Goal: Task Accomplishment & Management: Use online tool/utility

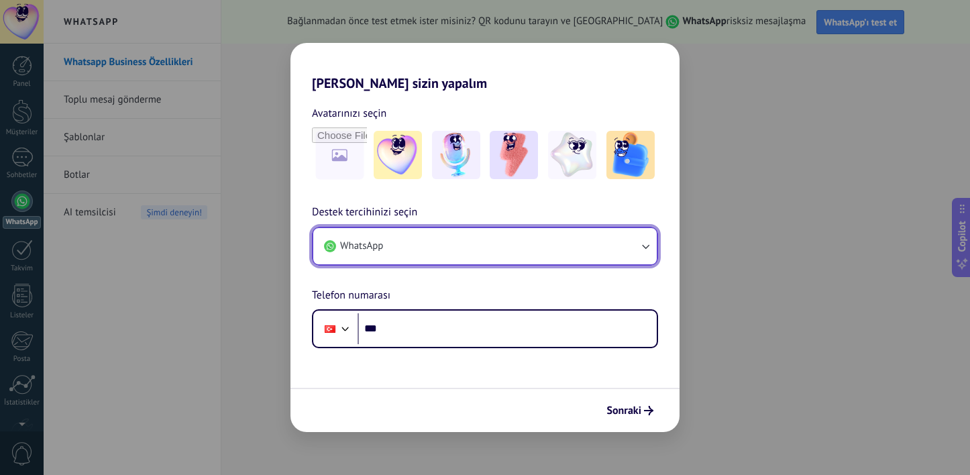
click at [458, 246] on button "WhatsApp" at bounding box center [485, 246] width 344 height 36
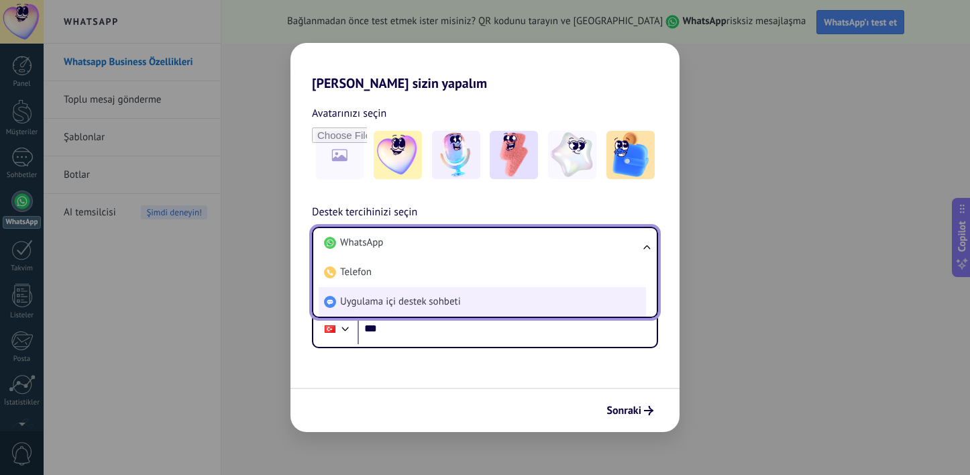
click at [459, 302] on span "Uygulama içi destek sohbeti" at bounding box center [400, 301] width 121 height 13
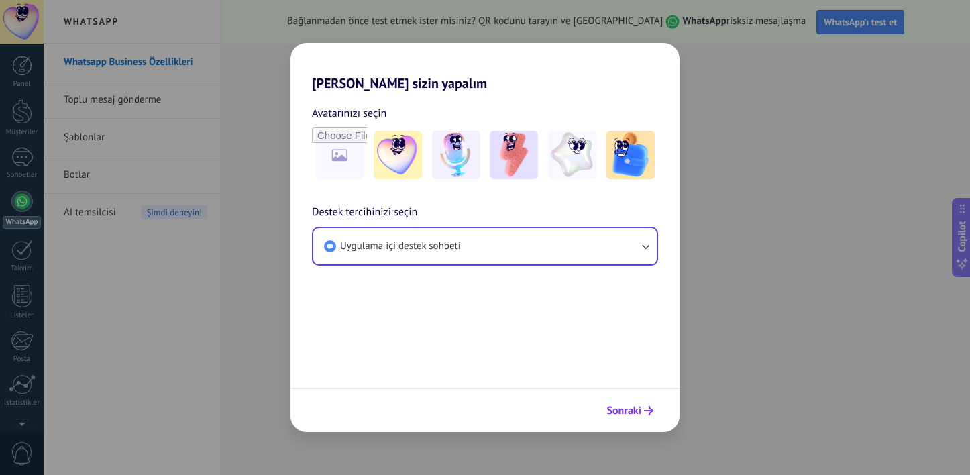
click at [624, 411] on span "Sonraki" at bounding box center [624, 410] width 35 height 9
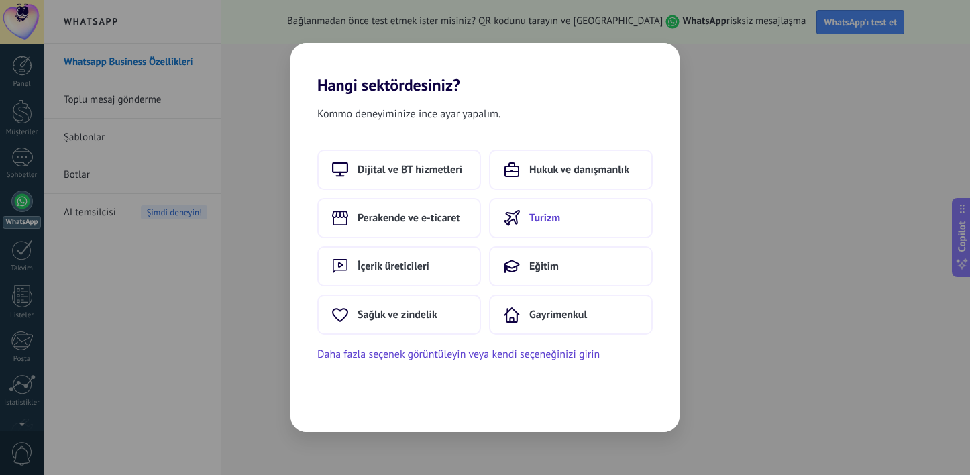
click at [556, 223] on span "Turizm" at bounding box center [544, 217] width 31 height 13
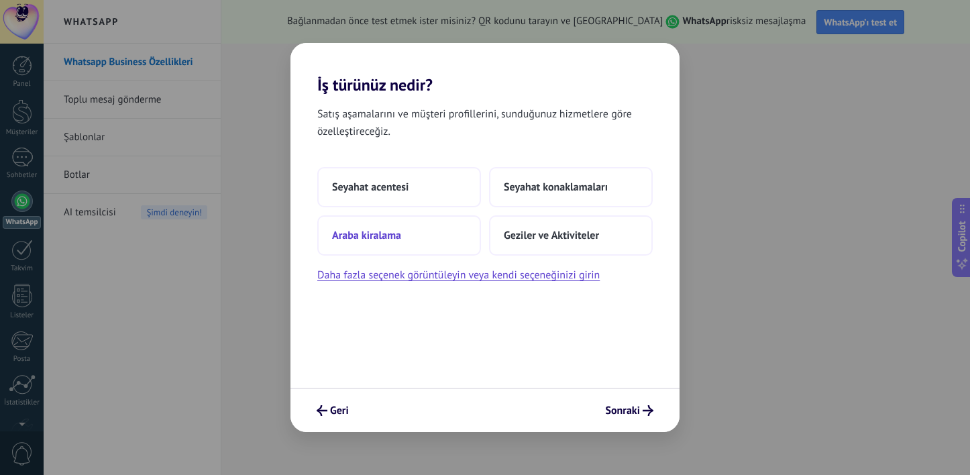
click at [405, 236] on button "Araba kiralama" at bounding box center [399, 235] width 164 height 40
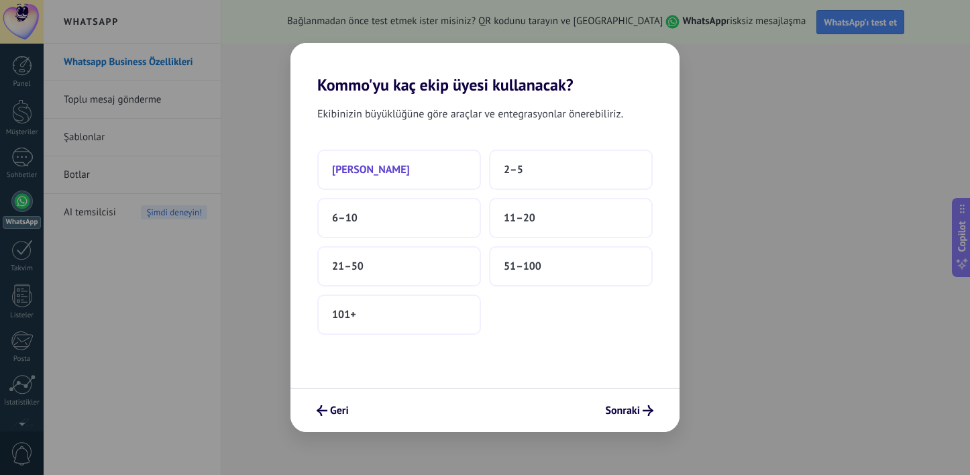
click at [410, 180] on button "[PERSON_NAME]" at bounding box center [399, 170] width 164 height 40
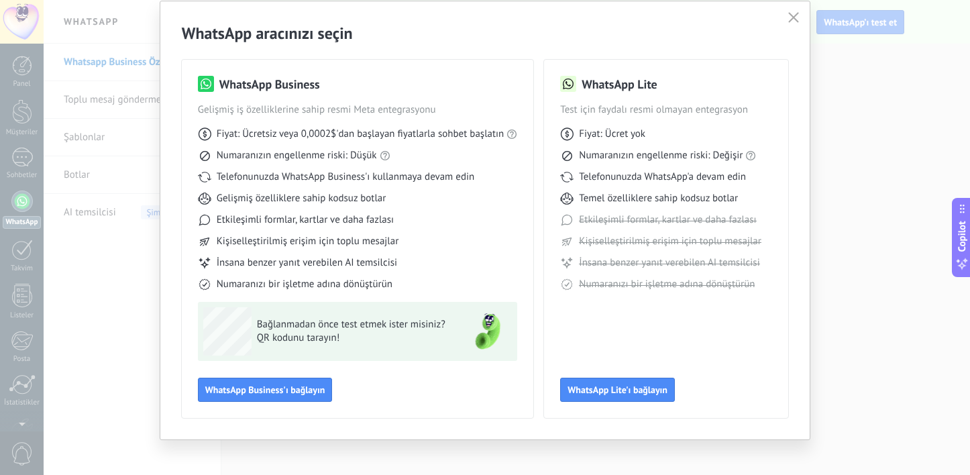
scroll to position [52, 0]
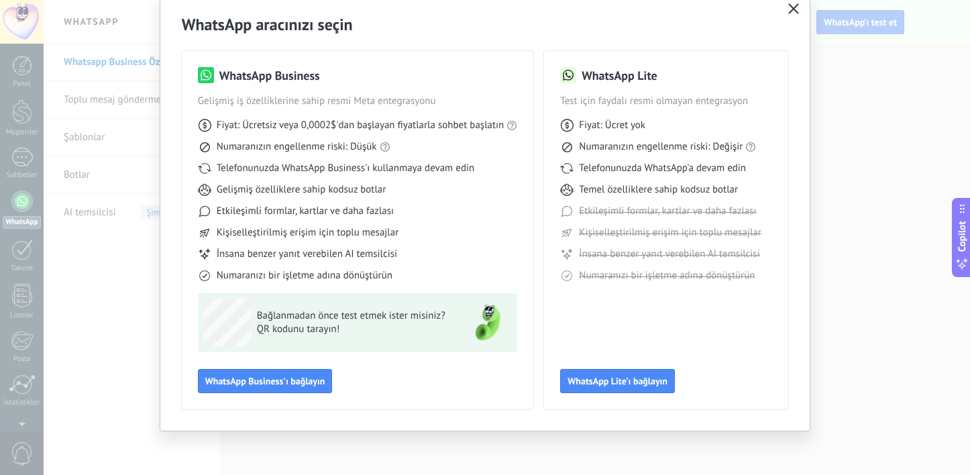
click at [791, 5] on icon "button" at bounding box center [793, 8] width 11 height 11
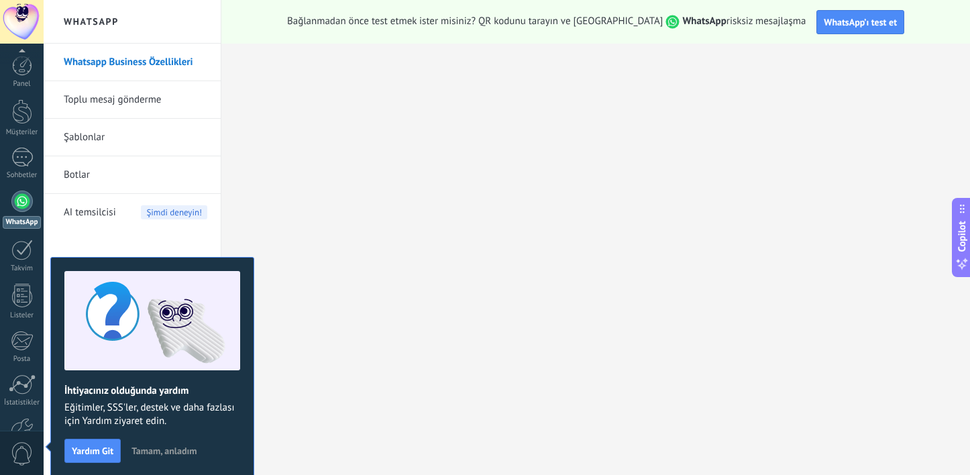
scroll to position [83, 0]
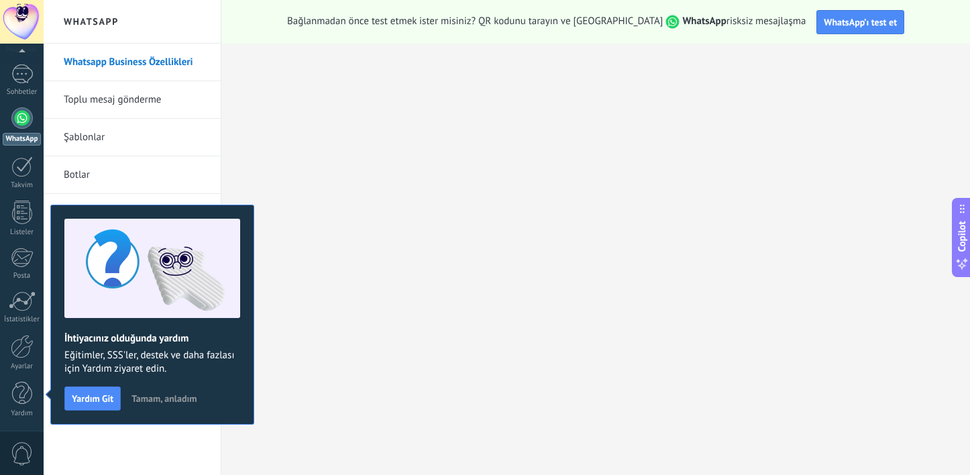
click at [107, 134] on link "Şablonlar" at bounding box center [136, 138] width 144 height 38
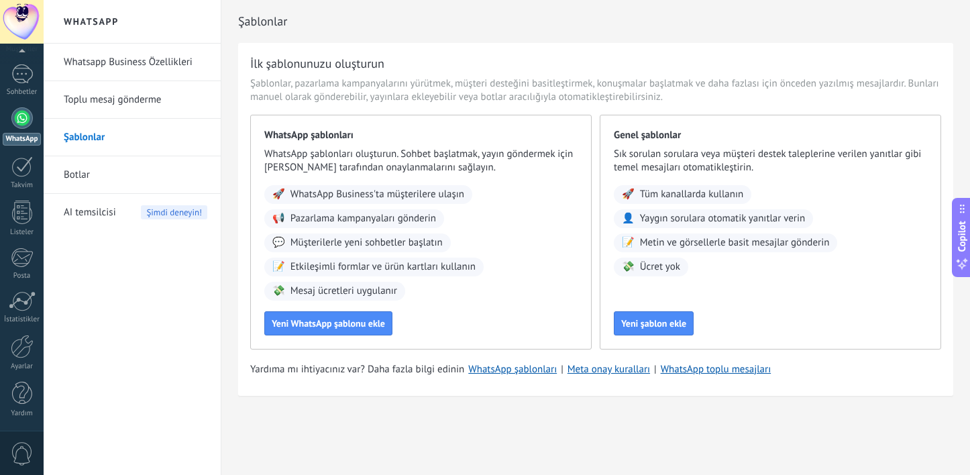
click at [125, 174] on link "Botlar" at bounding box center [136, 175] width 144 height 38
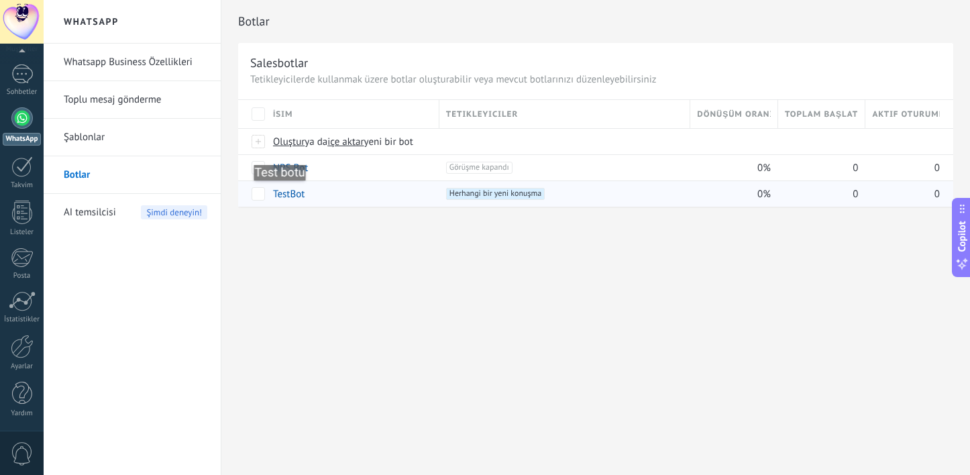
click at [286, 194] on link "TestBot" at bounding box center [289, 194] width 32 height 13
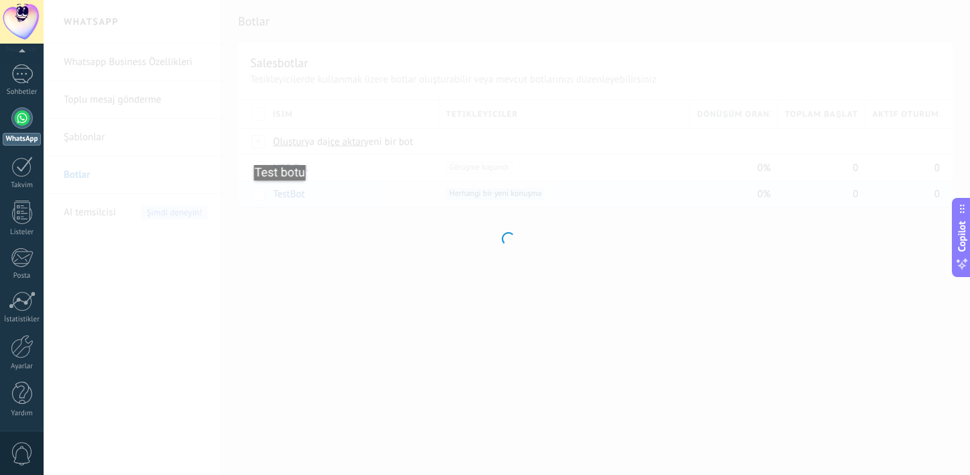
type input "*******"
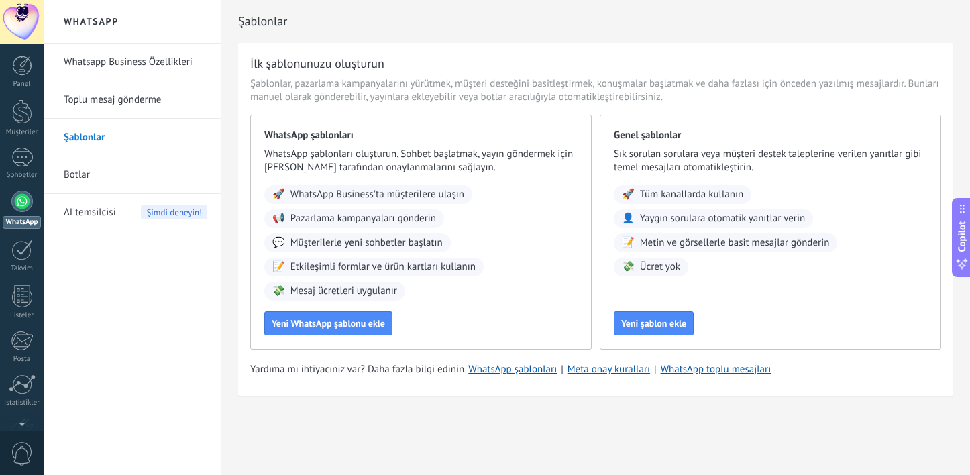
click at [103, 174] on link "Botlar" at bounding box center [136, 175] width 144 height 38
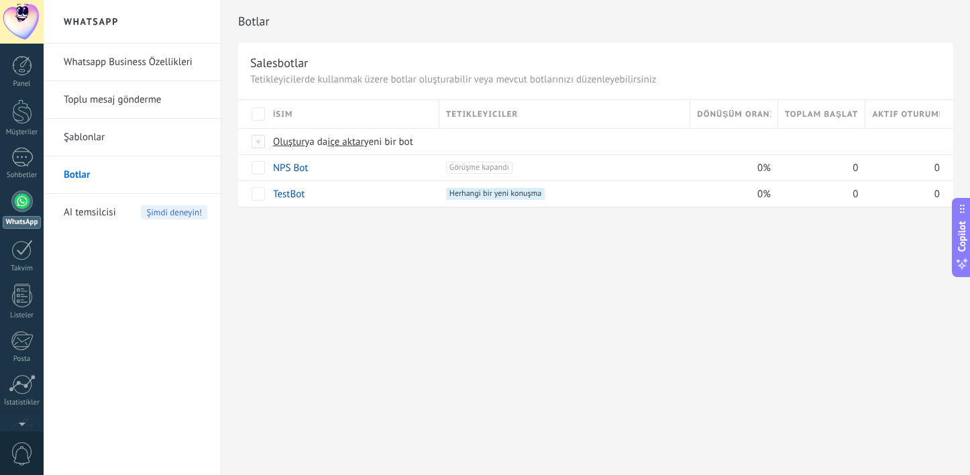
click at [104, 213] on span "AI temsilcisi" at bounding box center [90, 213] width 52 height 38
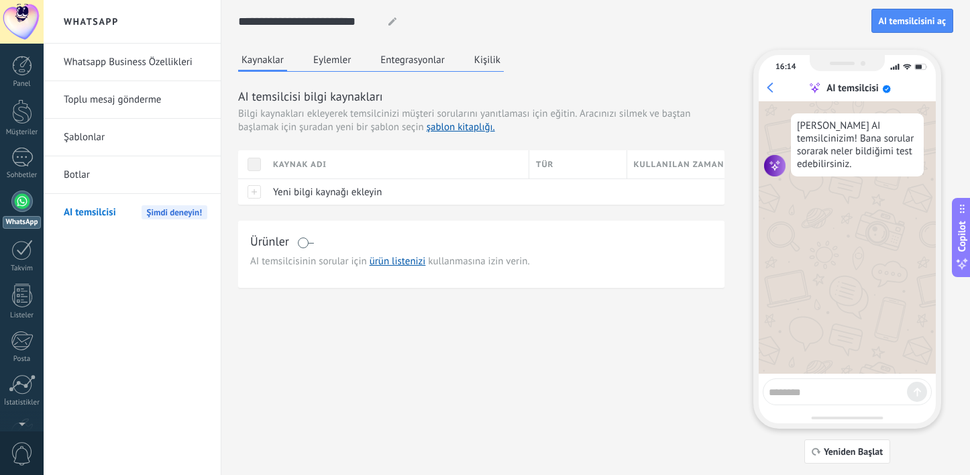
click at [331, 63] on button "Eylemler" at bounding box center [332, 60] width 44 height 20
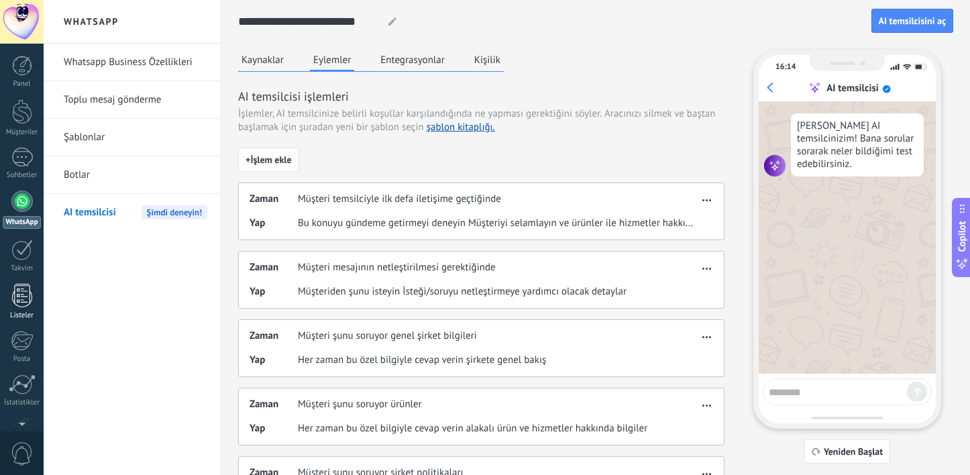
click at [22, 285] on div at bounding box center [22, 295] width 20 height 23
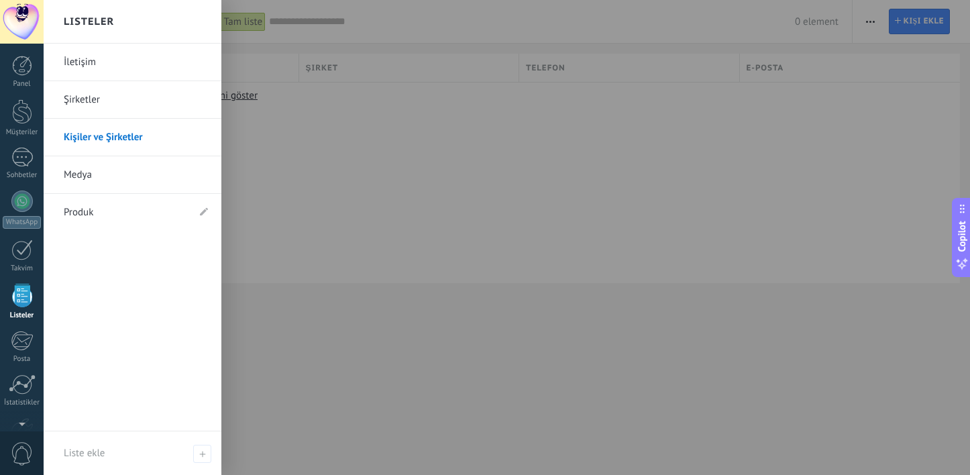
click at [138, 103] on link "Şirketler" at bounding box center [136, 100] width 144 height 38
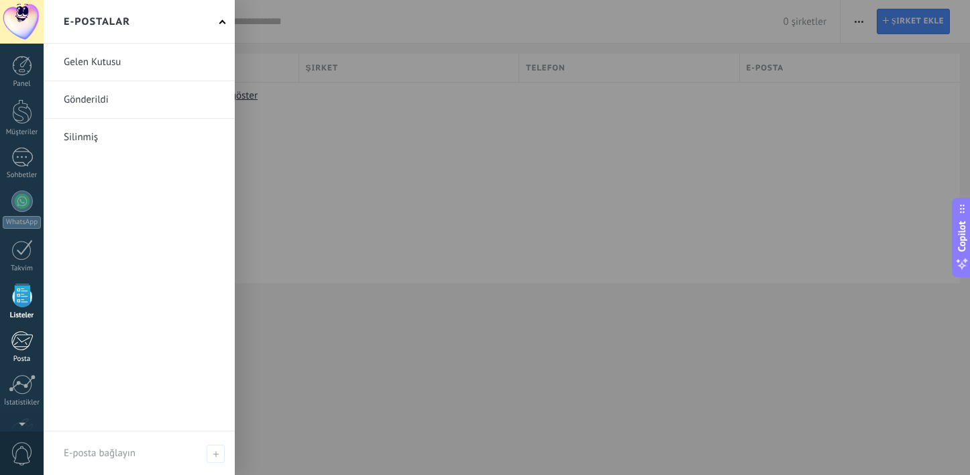
click at [21, 342] on div at bounding box center [22, 341] width 22 height 20
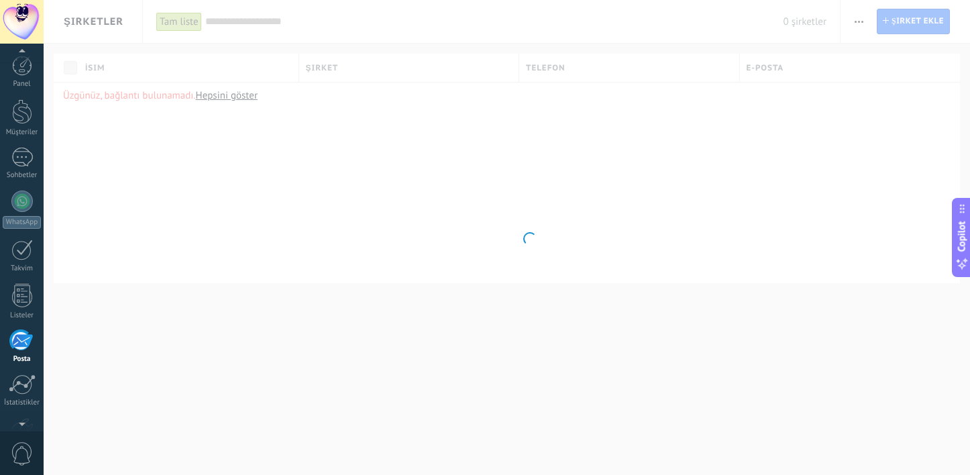
scroll to position [82, 0]
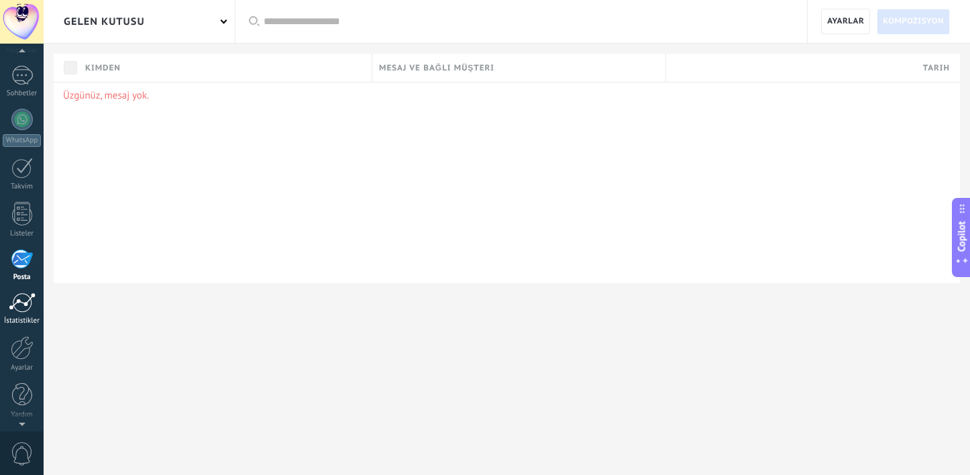
click at [19, 308] on div at bounding box center [22, 303] width 27 height 20
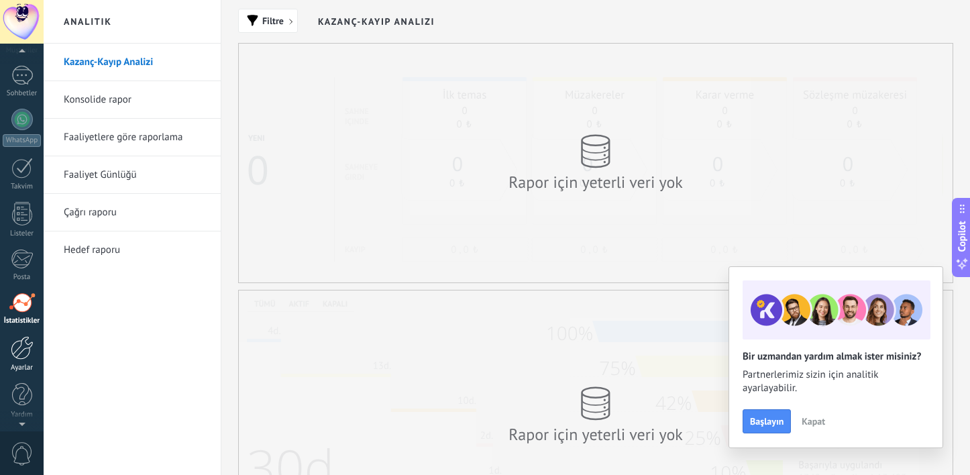
click at [21, 349] on div at bounding box center [22, 347] width 23 height 23
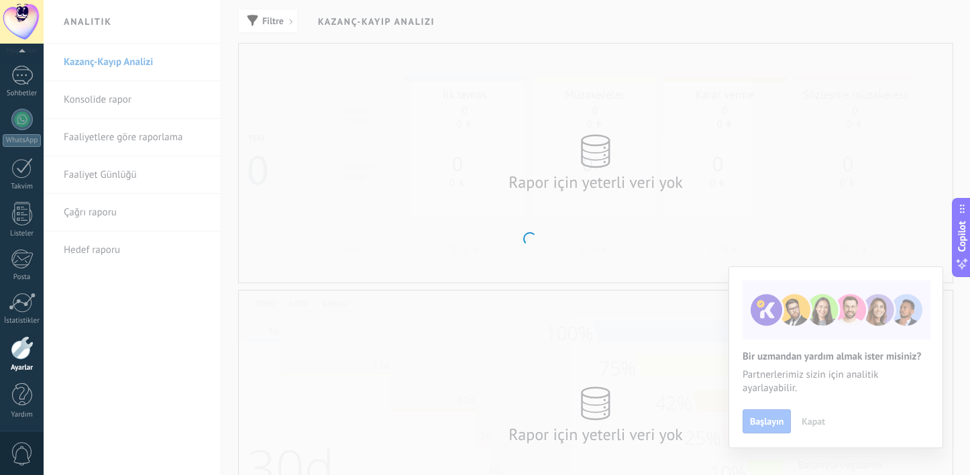
scroll to position [83, 0]
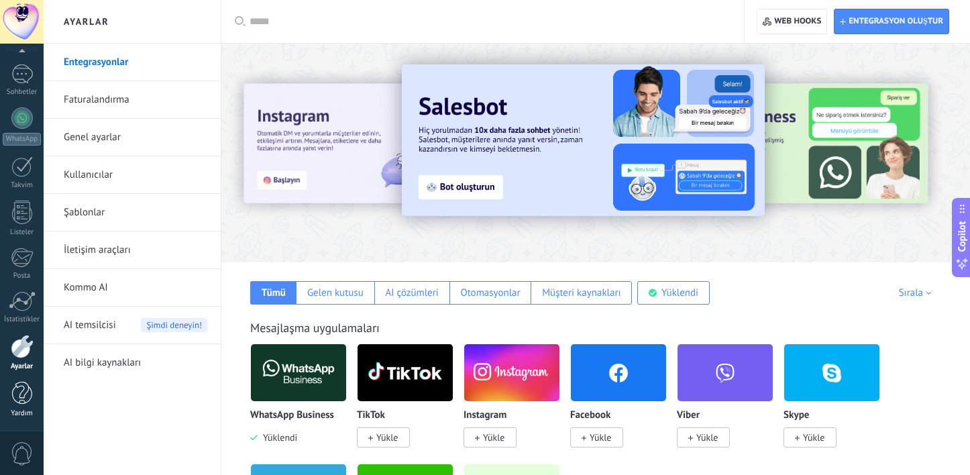
click at [19, 395] on div at bounding box center [22, 393] width 20 height 23
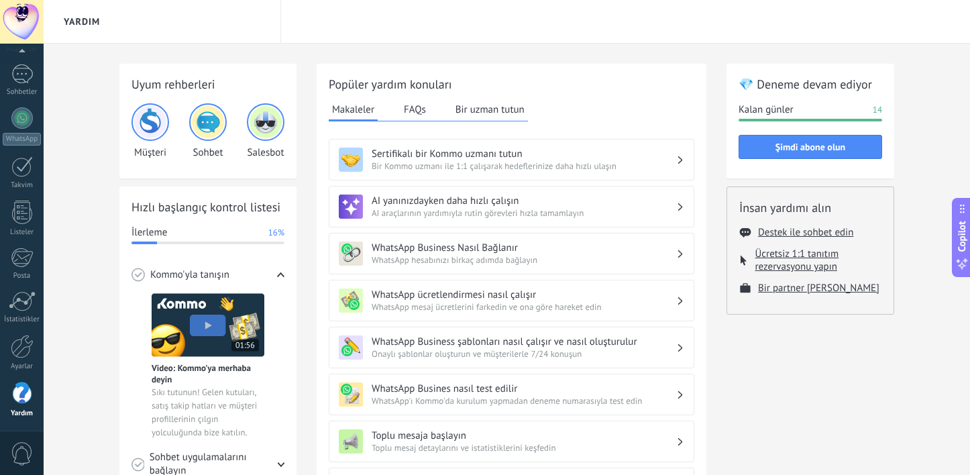
click at [21, 452] on span "0" at bounding box center [22, 453] width 23 height 23
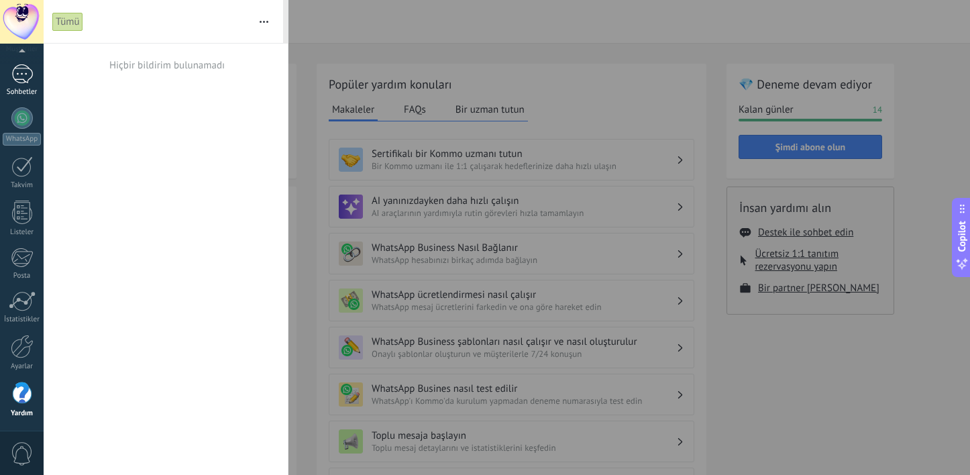
click at [15, 79] on div at bounding box center [21, 73] width 21 height 19
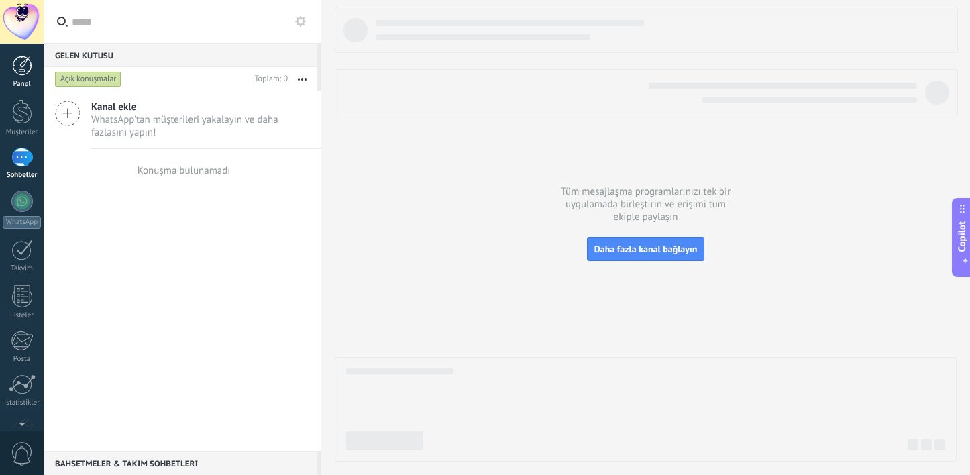
click at [21, 66] on div at bounding box center [22, 66] width 20 height 20
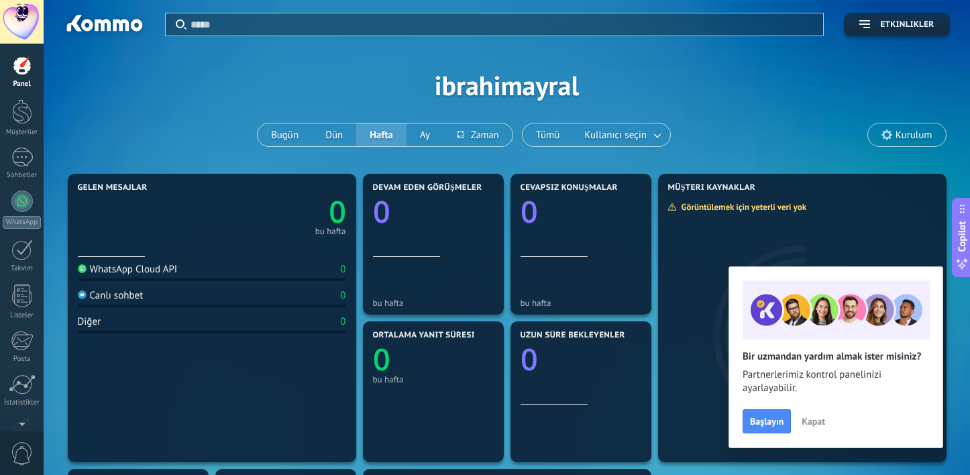
click at [905, 134] on span "Kurulum" at bounding box center [914, 135] width 37 height 11
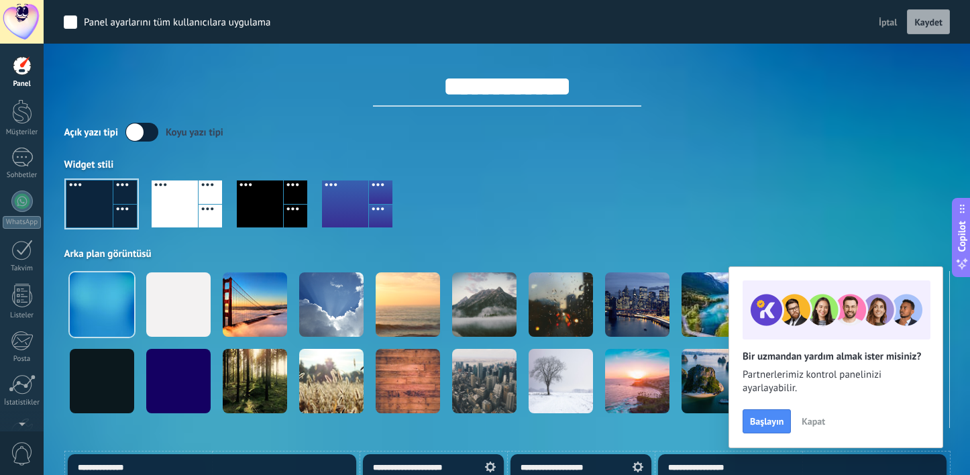
click at [88, 209] on div at bounding box center [101, 204] width 70 height 47
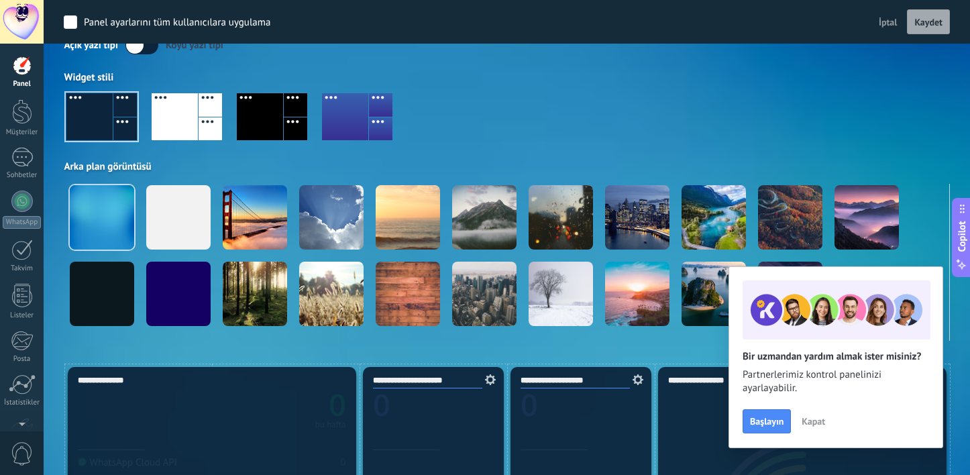
scroll to position [89, 0]
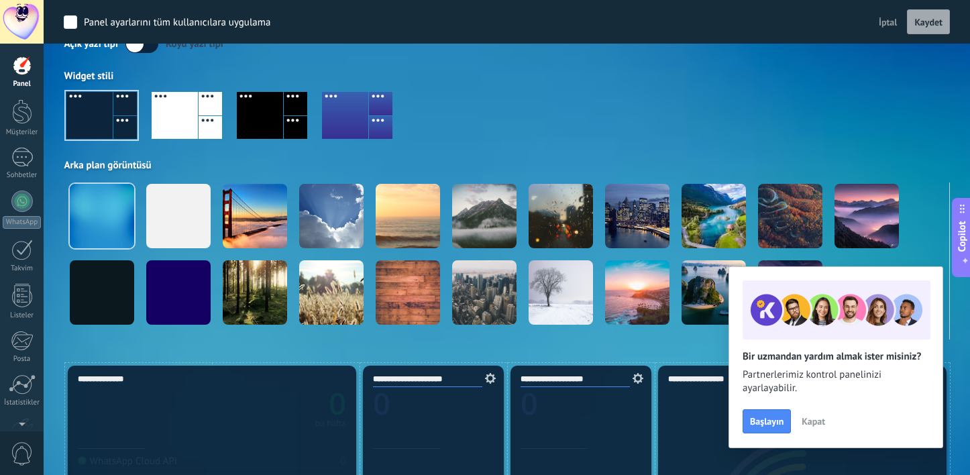
click at [88, 209] on div at bounding box center [102, 216] width 64 height 64
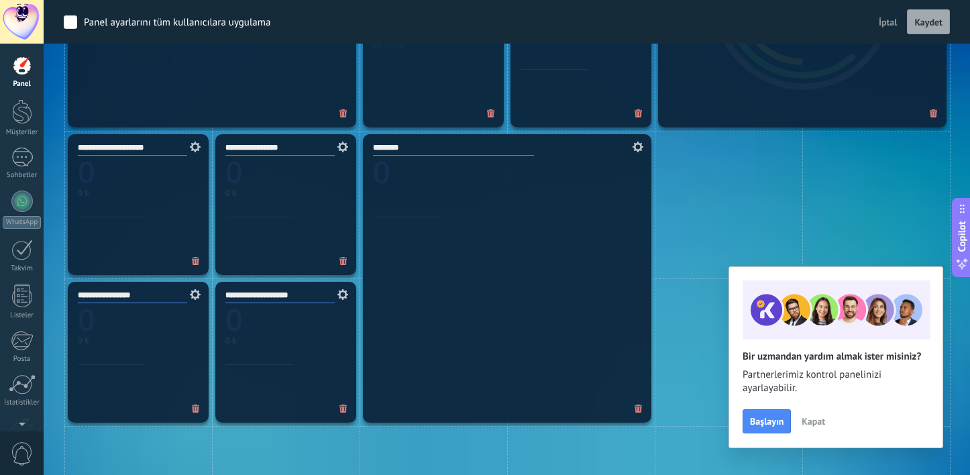
scroll to position [617, 0]
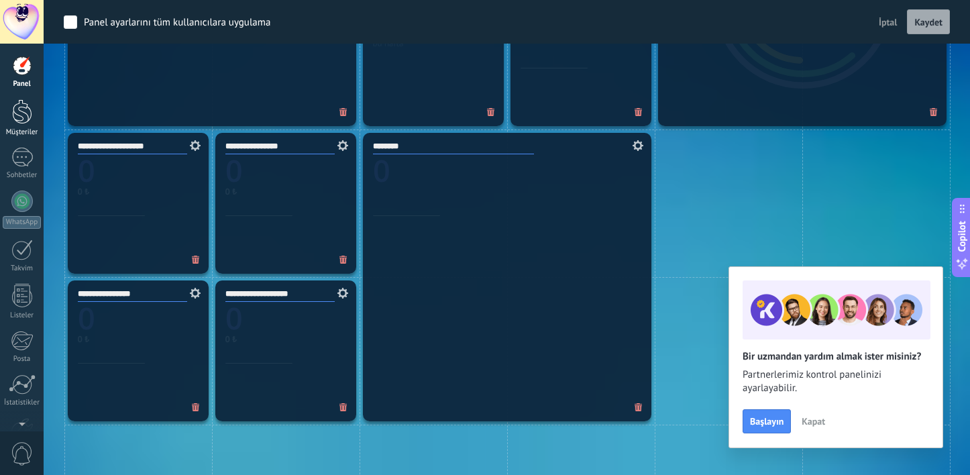
click at [24, 111] on div at bounding box center [22, 111] width 20 height 25
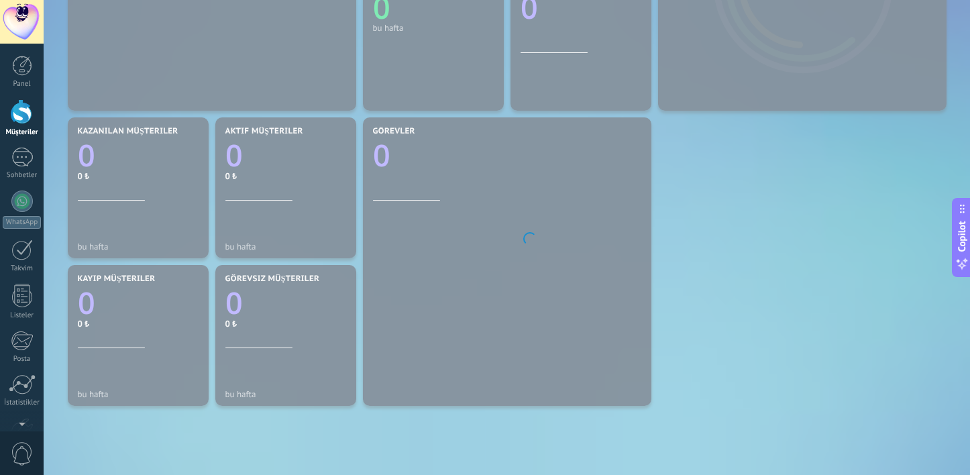
scroll to position [336, 0]
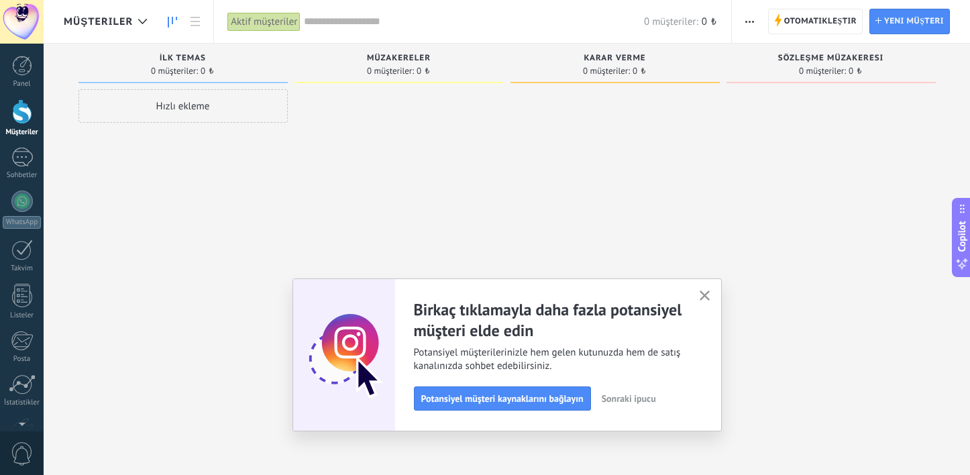
click at [706, 296] on icon "button" at bounding box center [705, 296] width 10 height 10
